Goal: Task Accomplishment & Management: Use online tool/utility

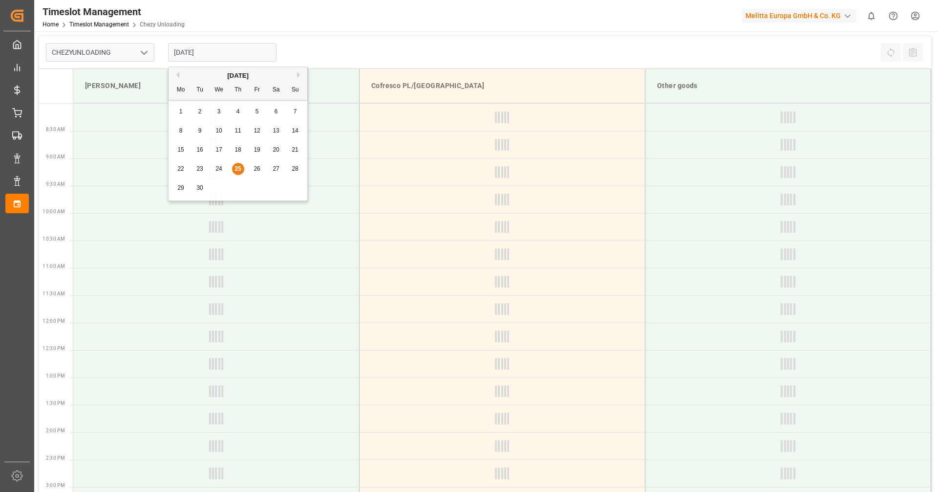
click at [240, 48] on input "[DATE]" at bounding box center [222, 52] width 108 height 19
type input "Chezy Unloading"
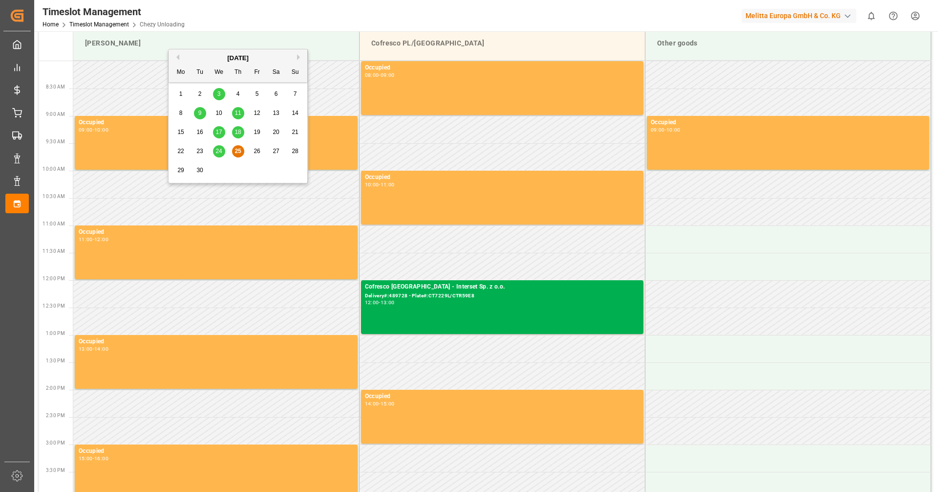
scroll to position [49, 0]
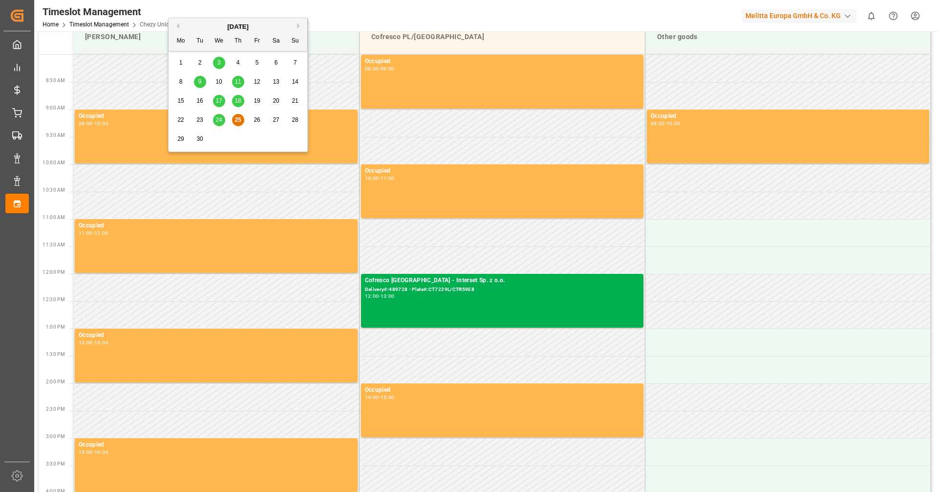
click at [200, 119] on span "23" at bounding box center [199, 119] width 6 height 7
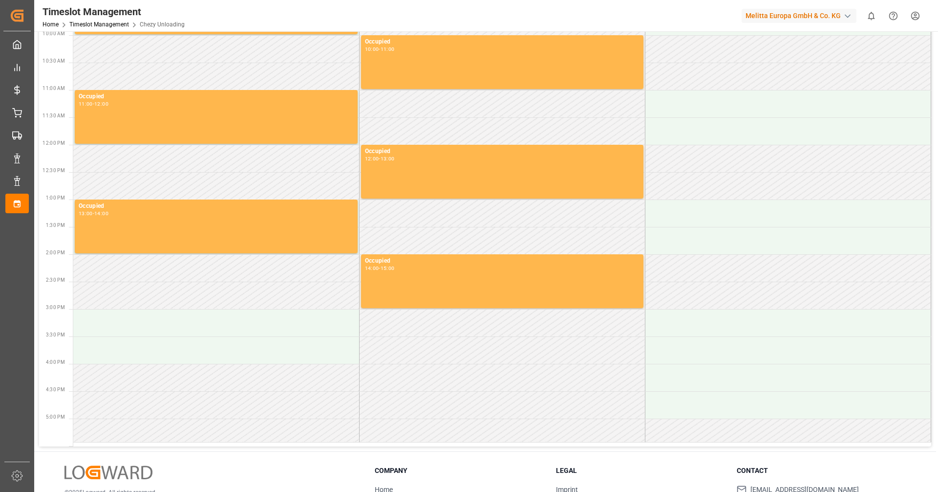
scroll to position [4, 0]
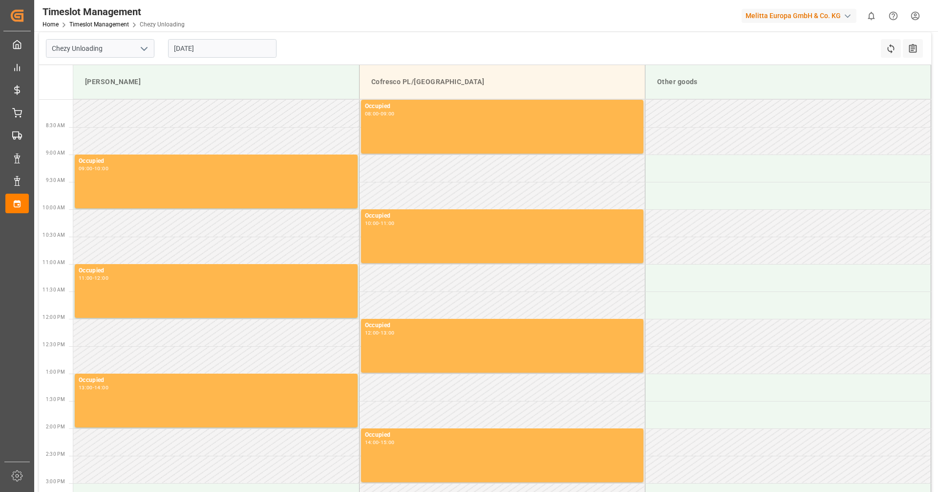
click at [193, 48] on input "[DATE]" at bounding box center [222, 48] width 108 height 19
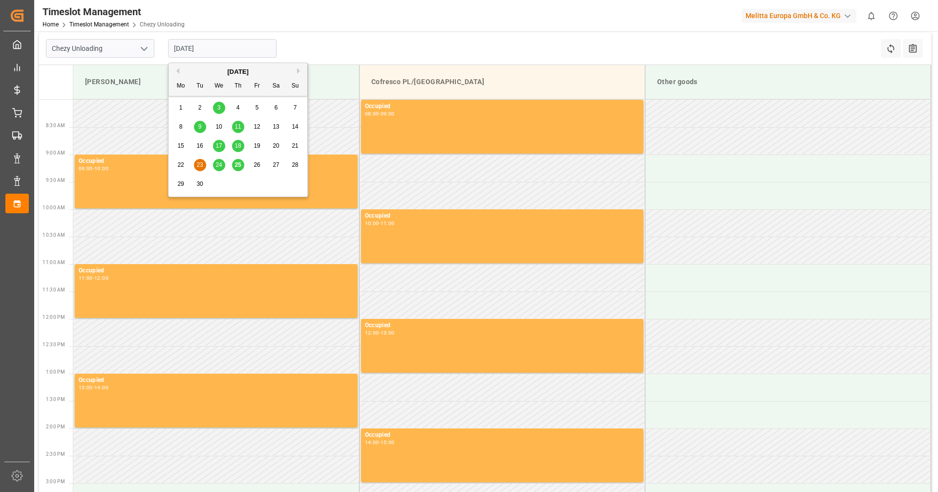
click at [217, 167] on span "24" at bounding box center [218, 164] width 6 height 7
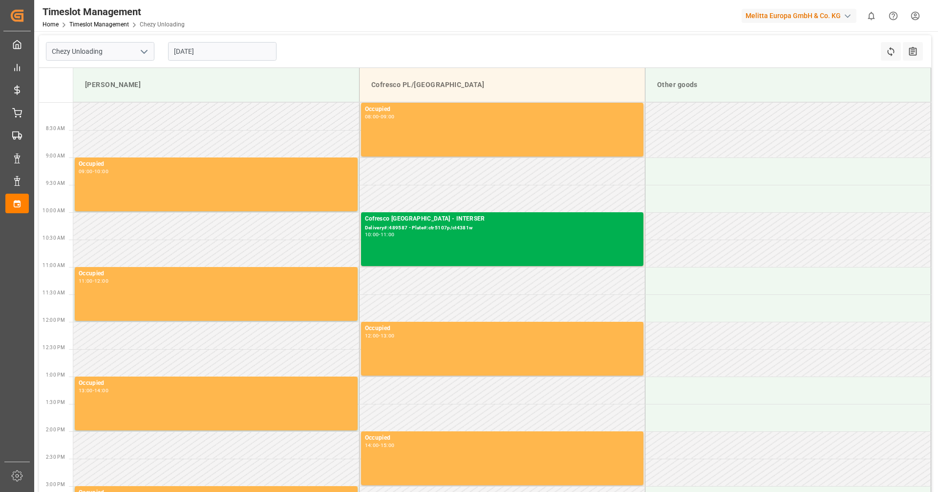
scroll to position [0, 0]
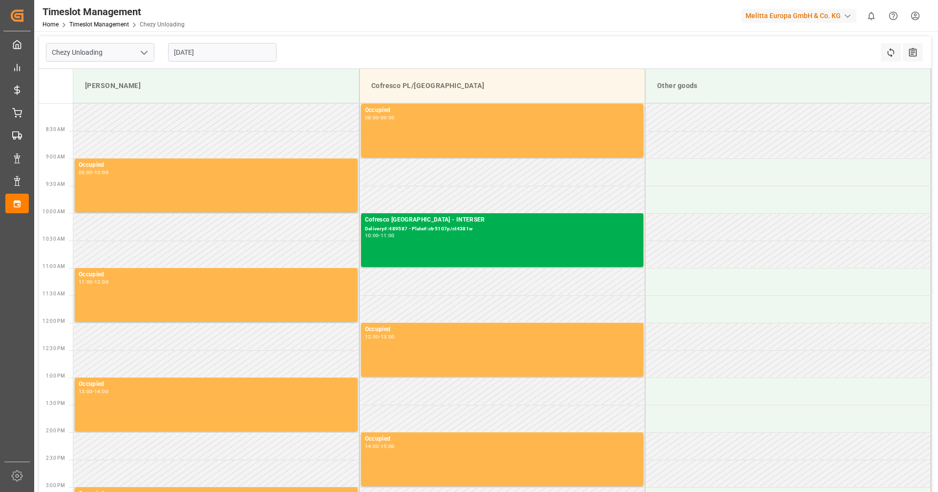
click at [222, 53] on input "[DATE]" at bounding box center [222, 52] width 108 height 19
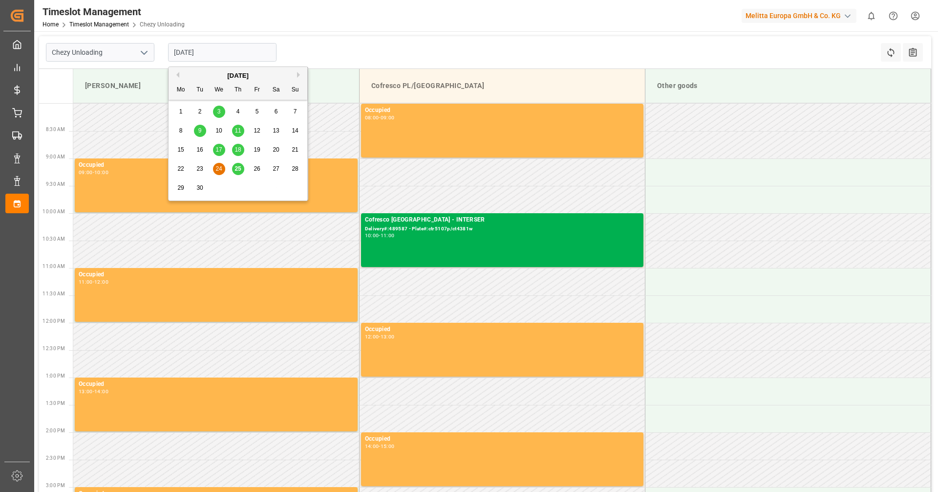
click at [257, 171] on span "26" at bounding box center [257, 168] width 6 height 7
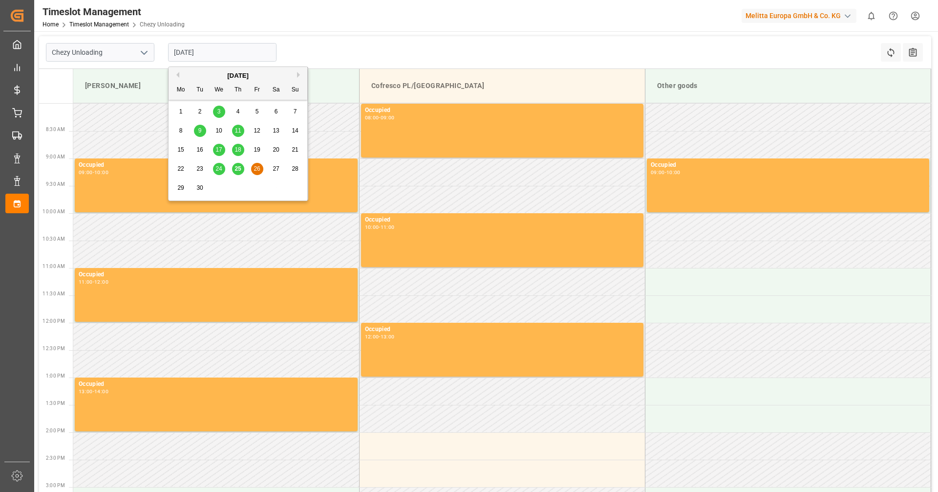
click at [206, 58] on input "[DATE]" at bounding box center [222, 52] width 108 height 19
click at [240, 169] on span "25" at bounding box center [238, 168] width 6 height 7
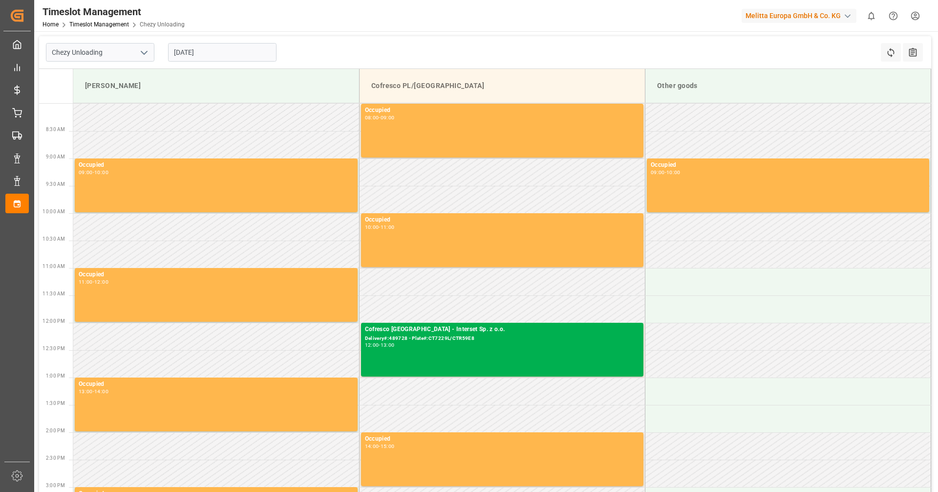
click at [196, 48] on input "[DATE]" at bounding box center [222, 52] width 108 height 19
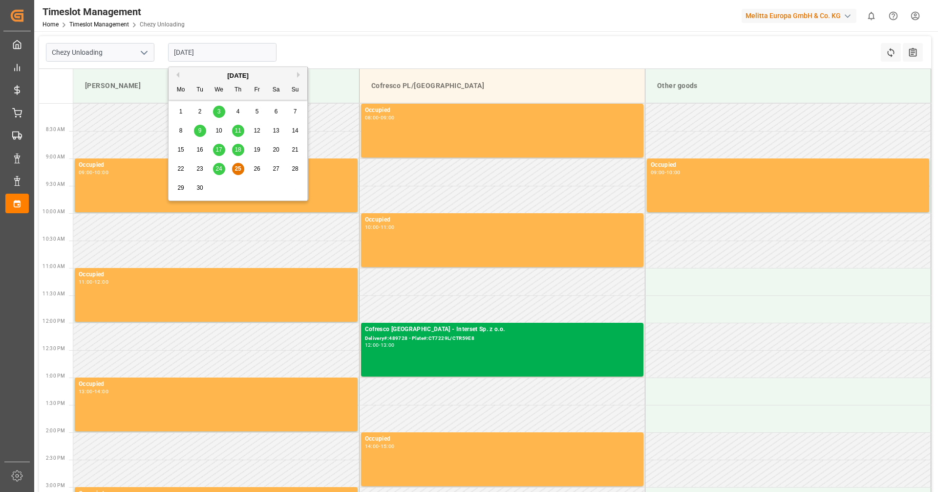
click at [297, 75] on button "Next Month" at bounding box center [300, 75] width 6 height 6
click at [219, 108] on span "1" at bounding box center [218, 111] width 3 height 7
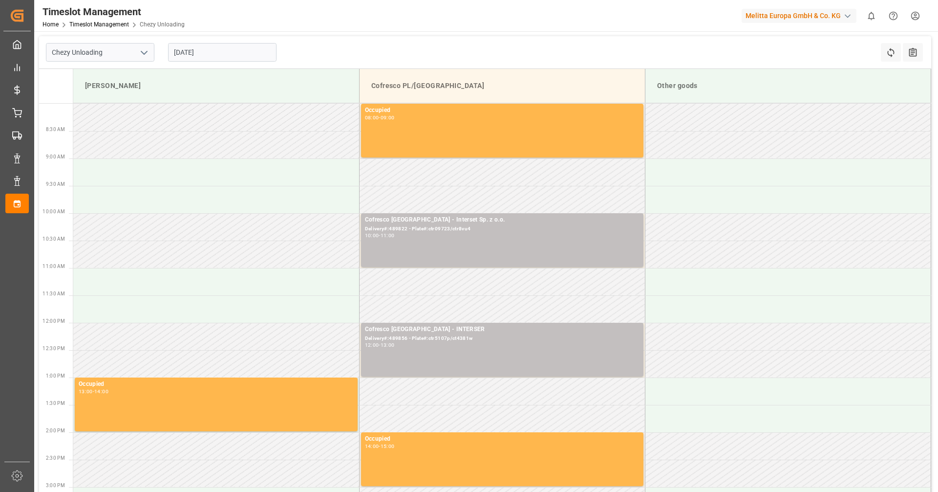
click at [192, 55] on input "[DATE]" at bounding box center [222, 52] width 108 height 19
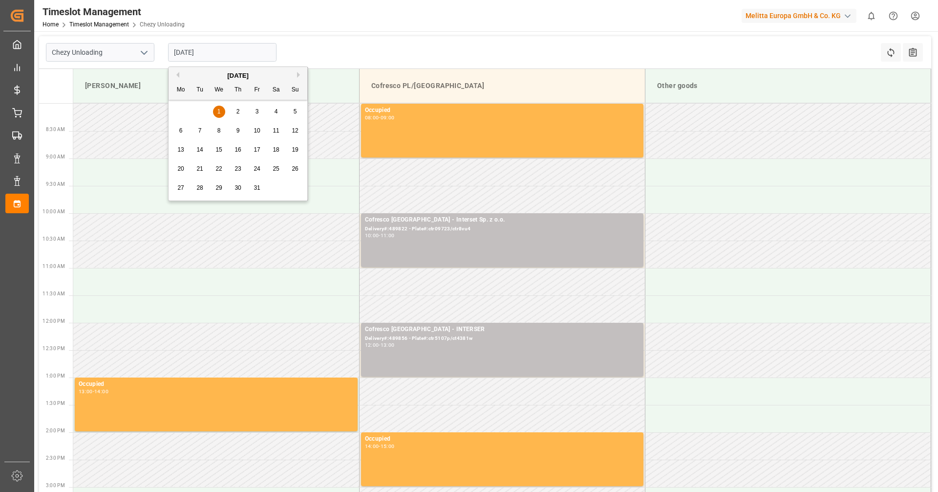
click at [236, 111] on div "2" at bounding box center [238, 112] width 12 height 12
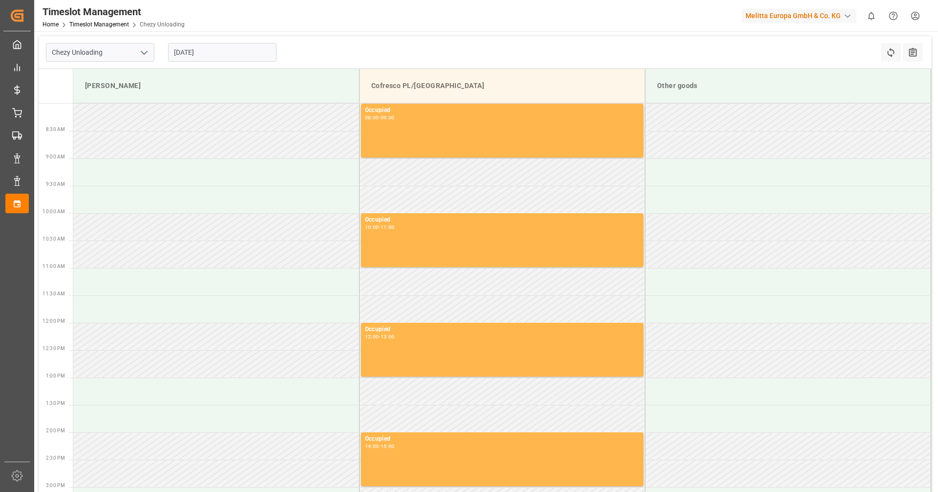
click at [213, 54] on input "[DATE]" at bounding box center [222, 52] width 108 height 19
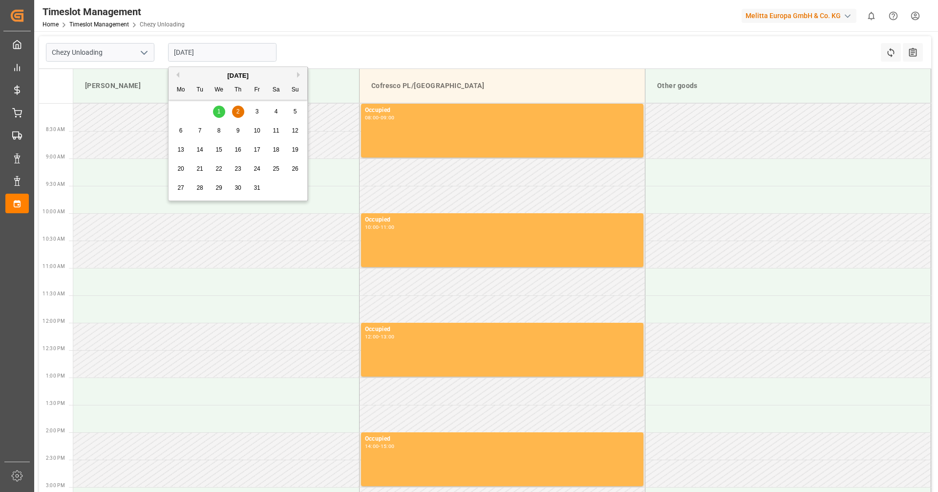
click at [180, 78] on div "[DATE]" at bounding box center [238, 76] width 139 height 10
click at [180, 76] on div "[DATE]" at bounding box center [238, 76] width 139 height 10
click at [182, 76] on div "[DATE]" at bounding box center [238, 76] width 139 height 10
click at [181, 76] on div "[DATE]" at bounding box center [238, 76] width 139 height 10
click at [176, 70] on div "[DATE] Mo Tu We Th Fr Sa Su" at bounding box center [238, 83] width 139 height 33
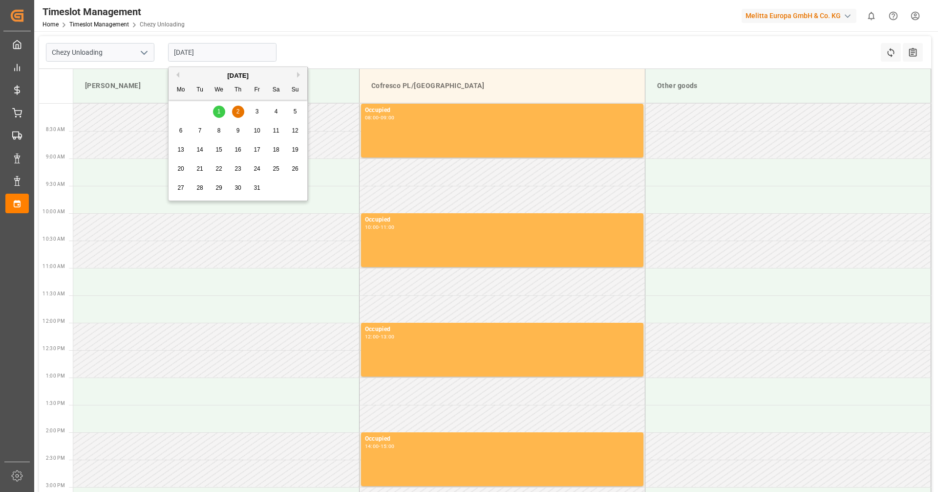
click at [206, 54] on input "[DATE]" at bounding box center [222, 52] width 108 height 19
click at [178, 75] on button "Previous Month" at bounding box center [176, 75] width 6 height 6
click at [200, 192] on div "30" at bounding box center [200, 188] width 12 height 12
drag, startPoint x: 230, startPoint y: 54, endPoint x: 227, endPoint y: 64, distance: 10.7
click at [230, 54] on input "[DATE]" at bounding box center [222, 52] width 108 height 19
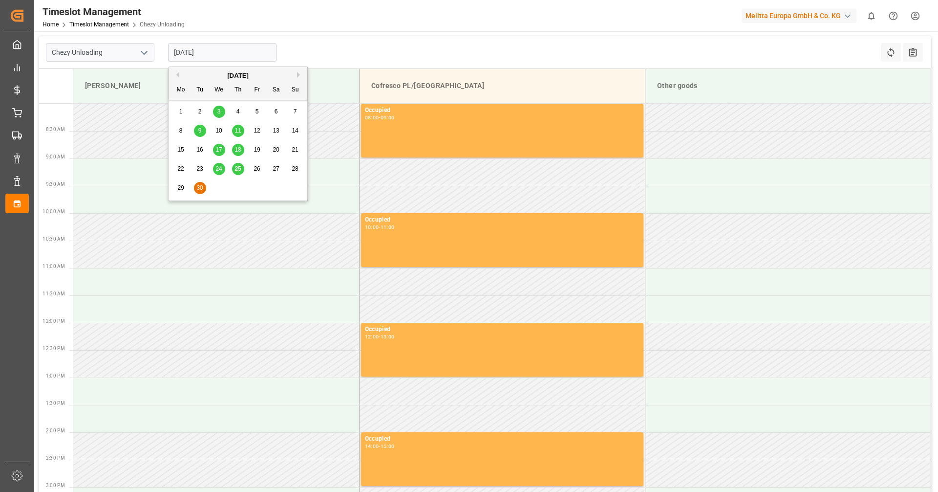
click at [183, 188] on span "29" at bounding box center [180, 187] width 6 height 7
type input "[DATE]"
